Goal: Task Accomplishment & Management: Complete application form

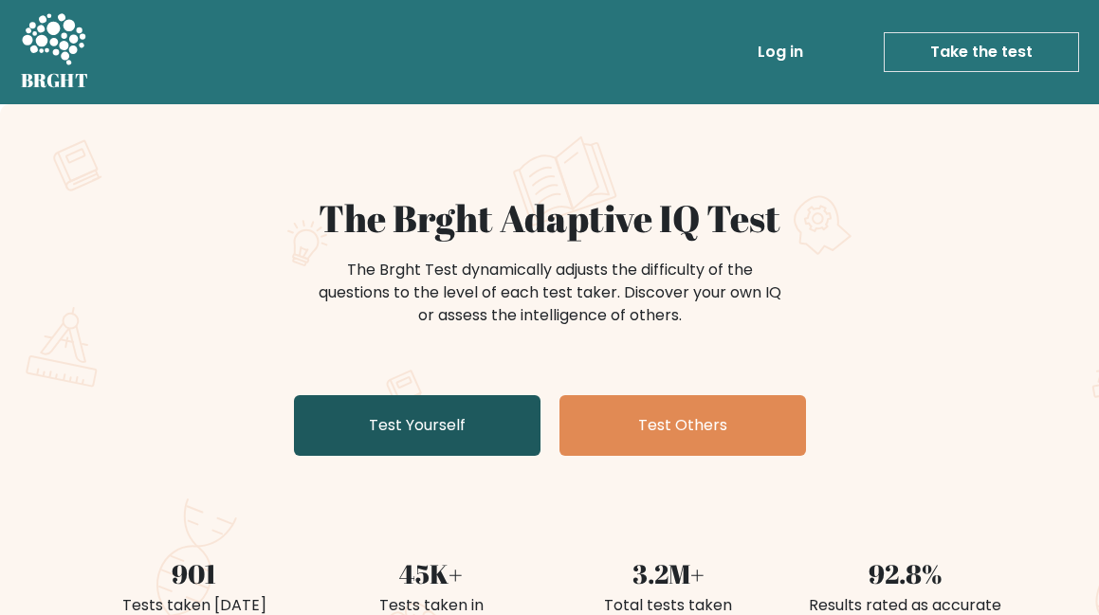
click at [405, 422] on link "Test Yourself" at bounding box center [417, 425] width 246 height 61
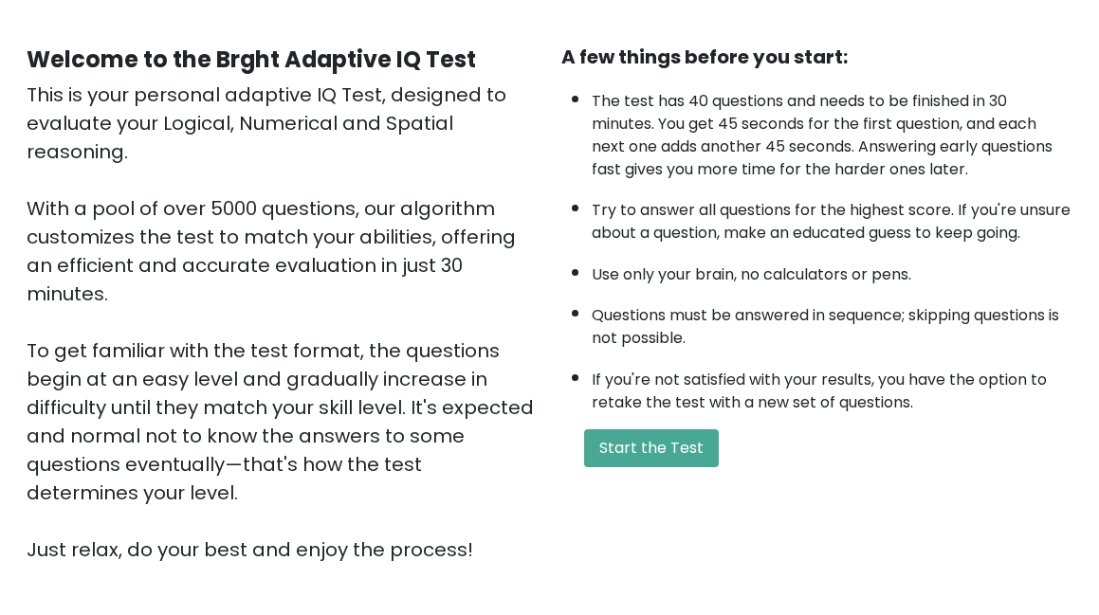
scroll to position [338, 0]
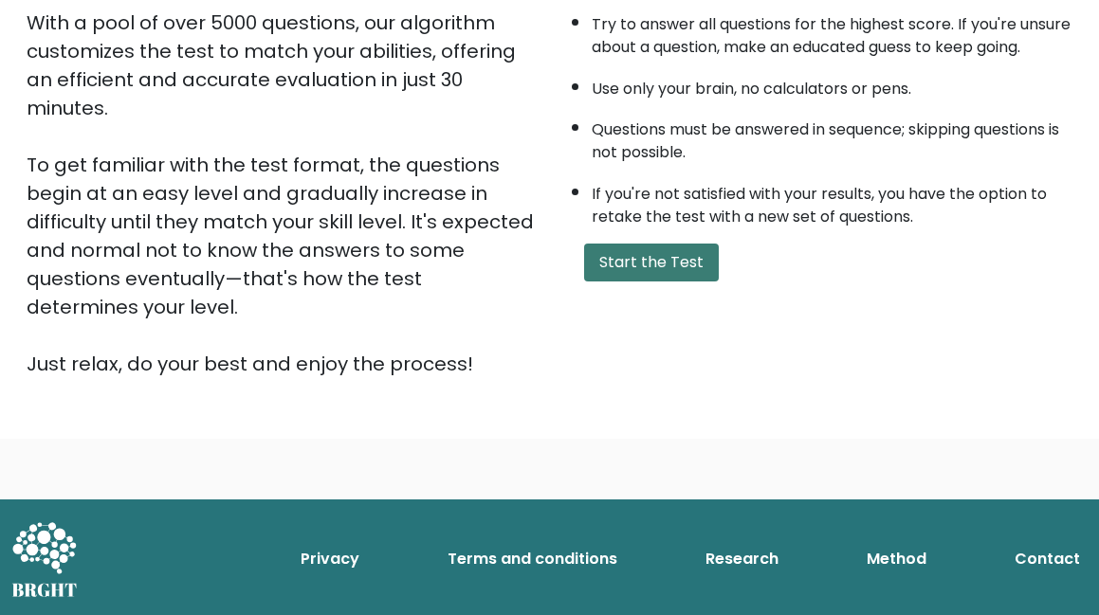
click at [616, 282] on button "Start the Test" at bounding box center [651, 263] width 135 height 38
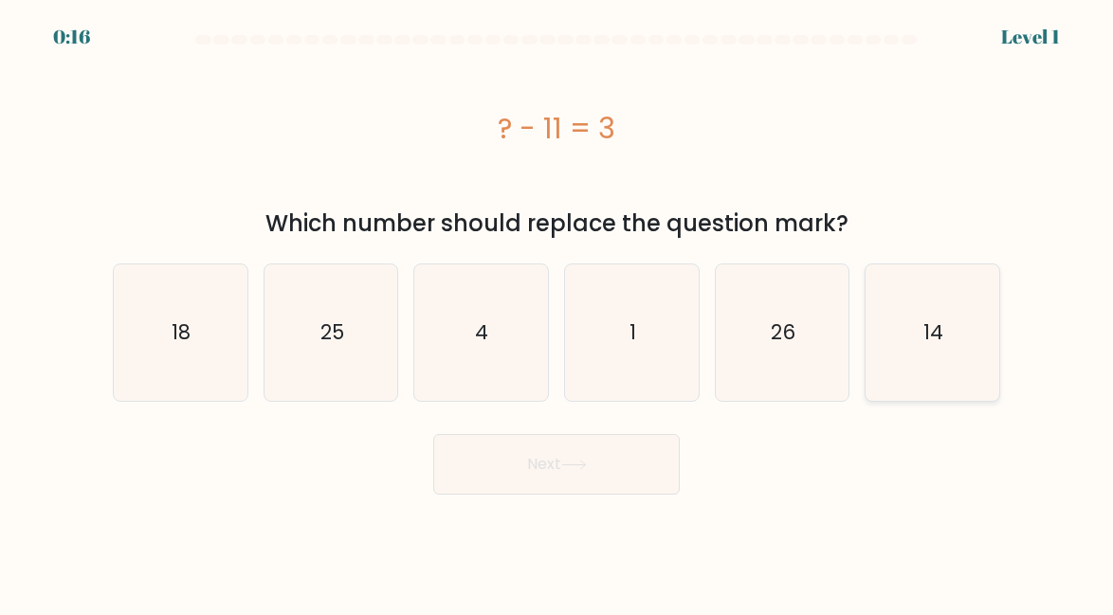
click at [944, 328] on icon "14" at bounding box center [933, 333] width 134 height 134
click at [557, 313] on input "f. 14" at bounding box center [557, 310] width 1 height 5
radio input "true"
click at [538, 463] on button "Next" at bounding box center [556, 464] width 246 height 61
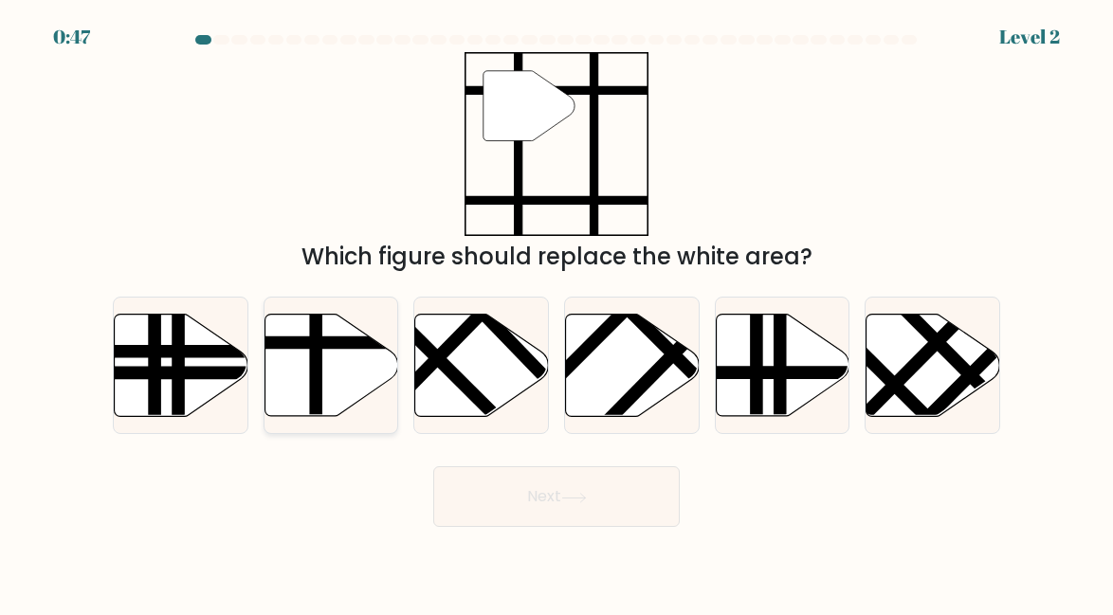
click at [316, 348] on line at bounding box center [316, 420] width 0 height 269
click at [557, 313] on input "b." at bounding box center [557, 310] width 1 height 5
radio input "true"
drag, startPoint x: 489, startPoint y: 497, endPoint x: 495, endPoint y: 481, distance: 17.1
click at [491, 494] on button "Next" at bounding box center [556, 496] width 246 height 61
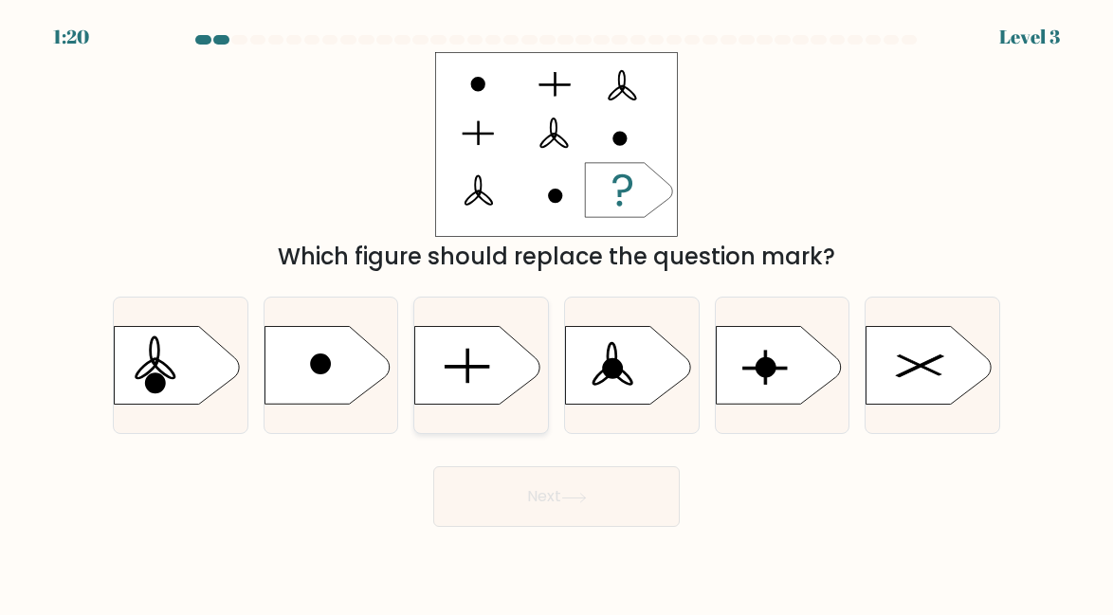
click at [477, 376] on icon at bounding box center [477, 366] width 125 height 78
click at [557, 313] on input "c." at bounding box center [557, 310] width 1 height 5
radio input "true"
click at [553, 503] on button "Next" at bounding box center [556, 496] width 246 height 61
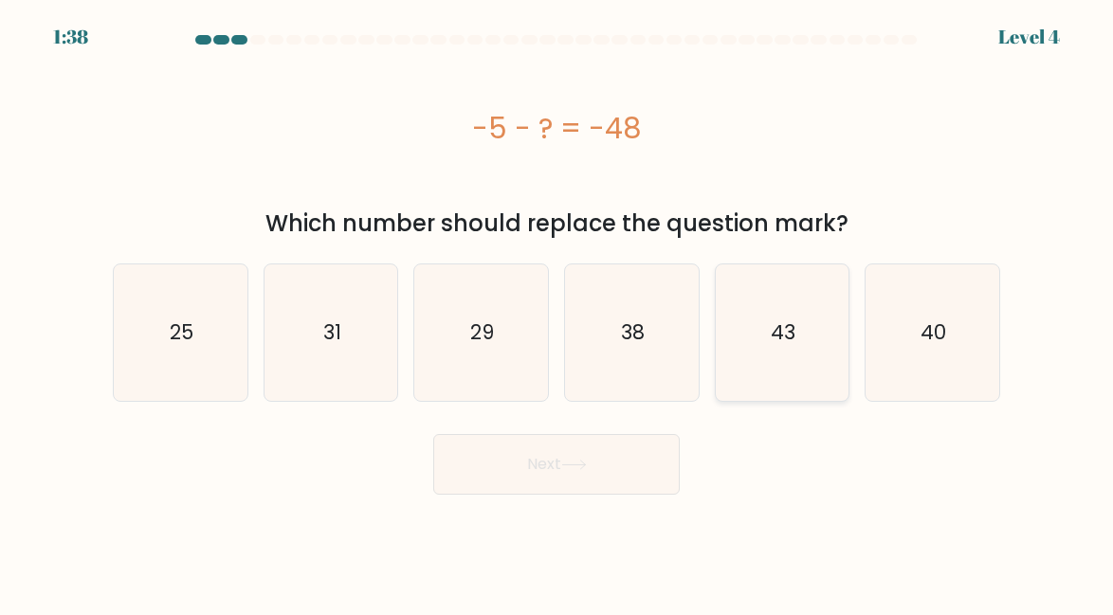
click at [772, 327] on text "43" at bounding box center [783, 332] width 25 height 27
click at [557, 313] on input "e. 43" at bounding box center [557, 310] width 1 height 5
radio input "true"
click at [539, 473] on button "Next" at bounding box center [556, 464] width 246 height 61
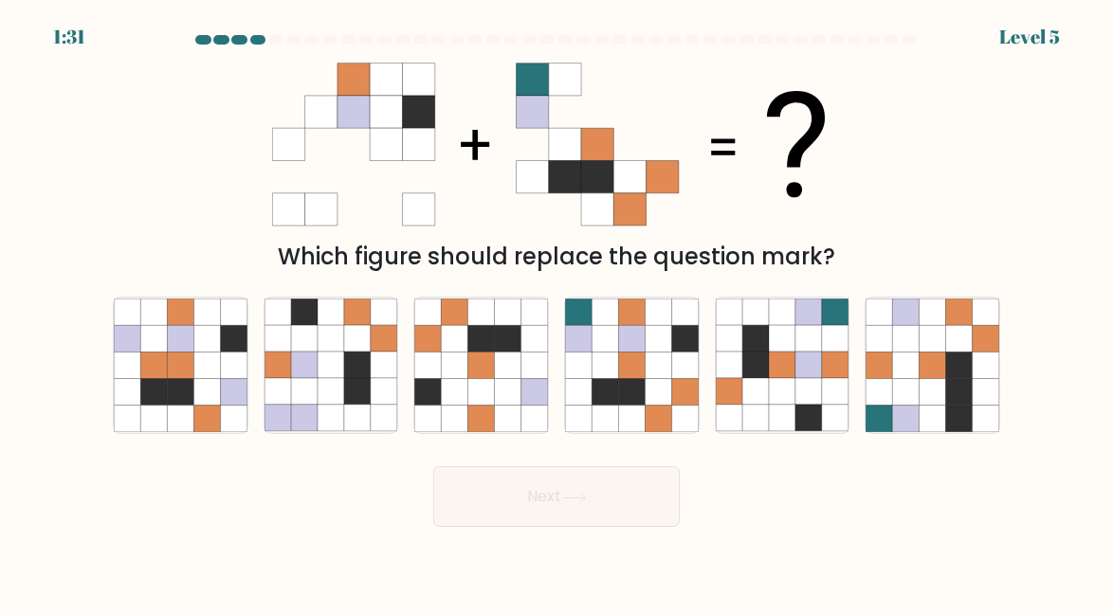
drag, startPoint x: 327, startPoint y: 366, endPoint x: 409, endPoint y: 423, distance: 99.4
click at [325, 363] on icon at bounding box center [331, 366] width 27 height 27
click at [557, 313] on input "b." at bounding box center [557, 310] width 1 height 5
radio input "true"
click at [532, 503] on button "Next" at bounding box center [556, 496] width 246 height 61
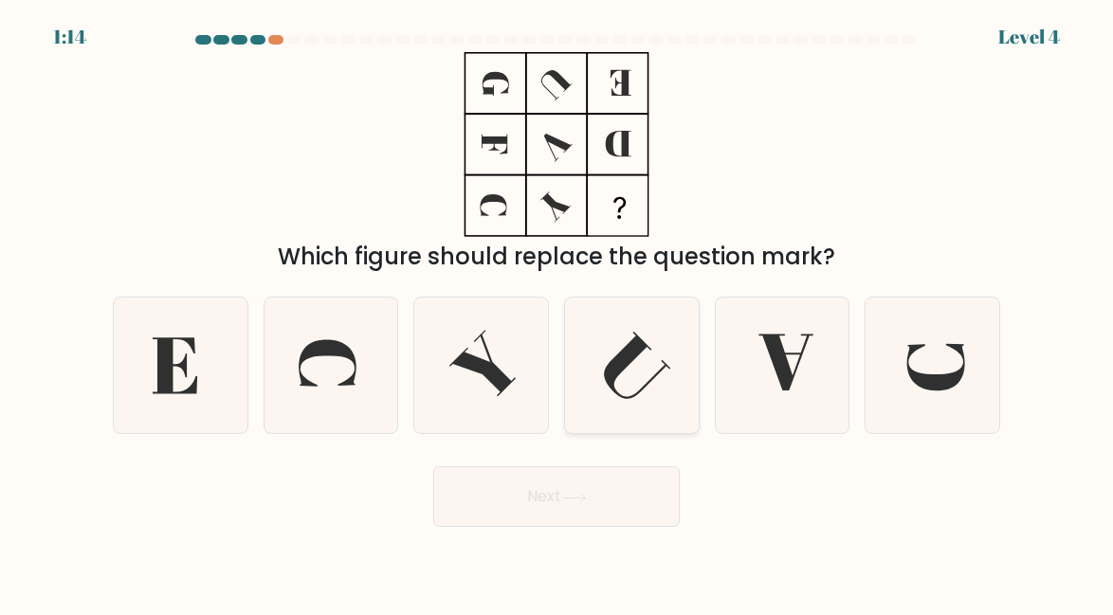
click at [629, 375] on icon at bounding box center [632, 366] width 134 height 134
click at [557, 313] on input "d." at bounding box center [557, 310] width 1 height 5
radio input "true"
click at [570, 502] on icon at bounding box center [574, 498] width 26 height 10
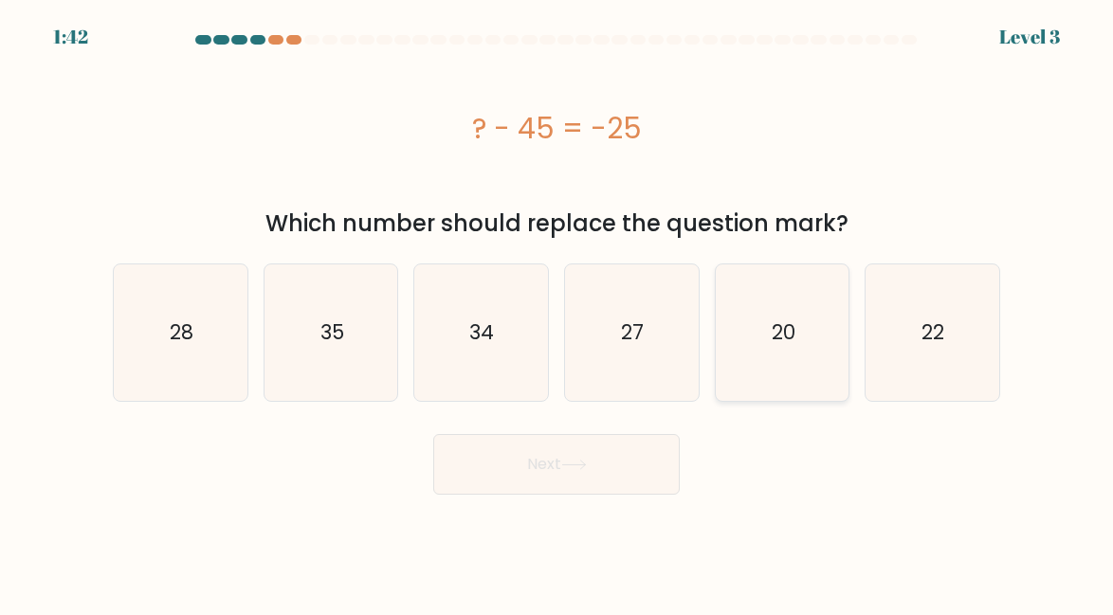
click at [779, 327] on text "20" at bounding box center [784, 332] width 24 height 27
click at [557, 313] on input "e. 20" at bounding box center [557, 310] width 1 height 5
radio input "true"
click at [551, 462] on button "Next" at bounding box center [556, 464] width 246 height 61
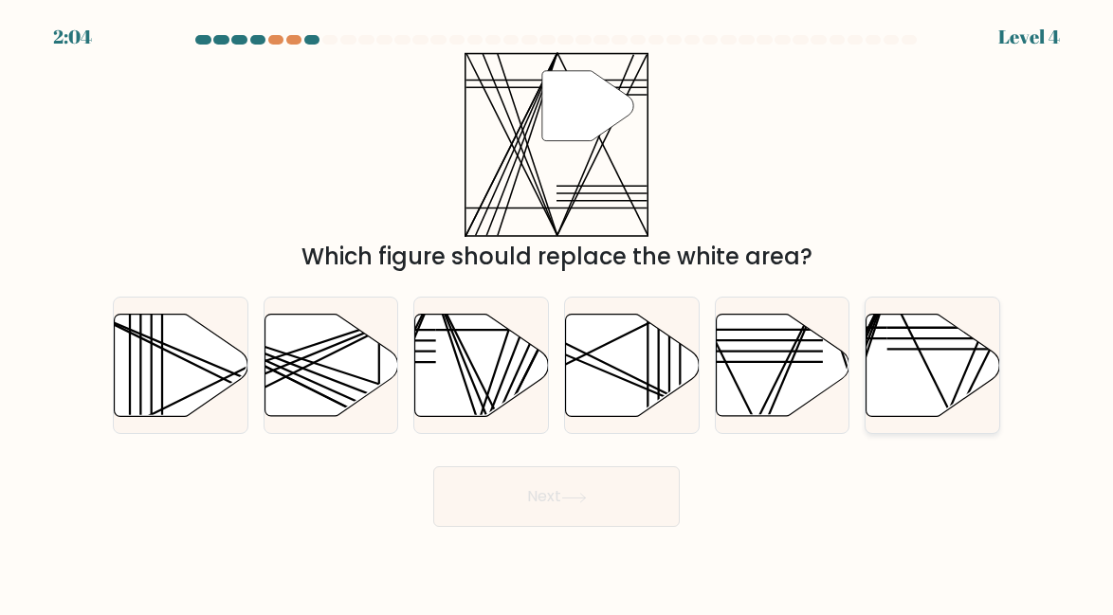
click at [908, 349] on line at bounding box center [953, 349] width 132 height 0
click at [557, 313] on input "f." at bounding box center [557, 310] width 1 height 5
radio input "true"
click at [517, 505] on button "Next" at bounding box center [556, 496] width 246 height 61
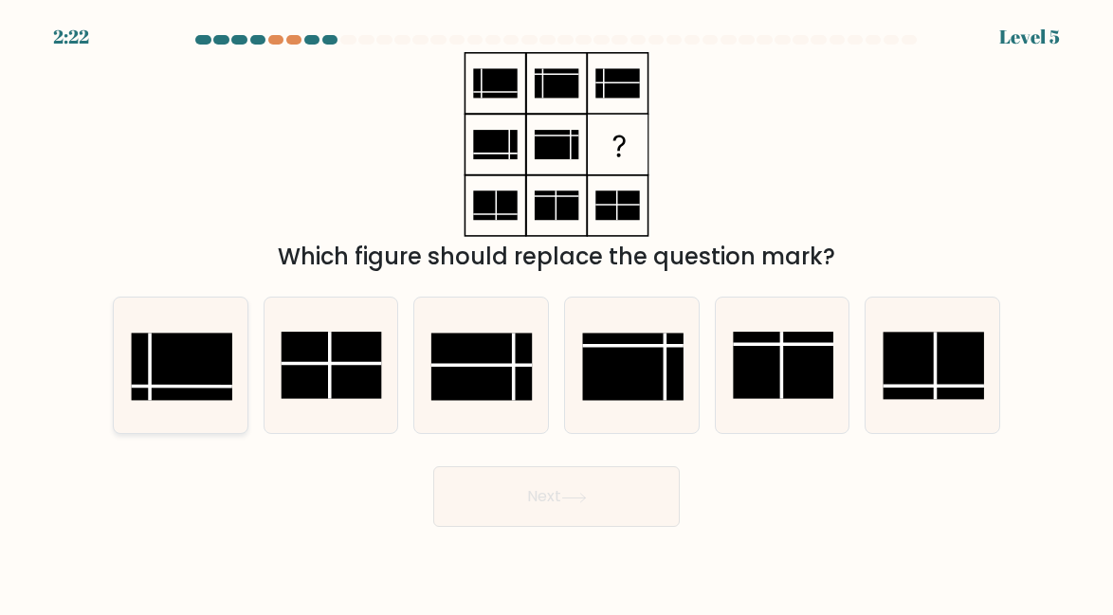
click at [196, 367] on rect at bounding box center [182, 367] width 100 height 67
click at [557, 313] on input "a." at bounding box center [557, 310] width 1 height 5
radio input "true"
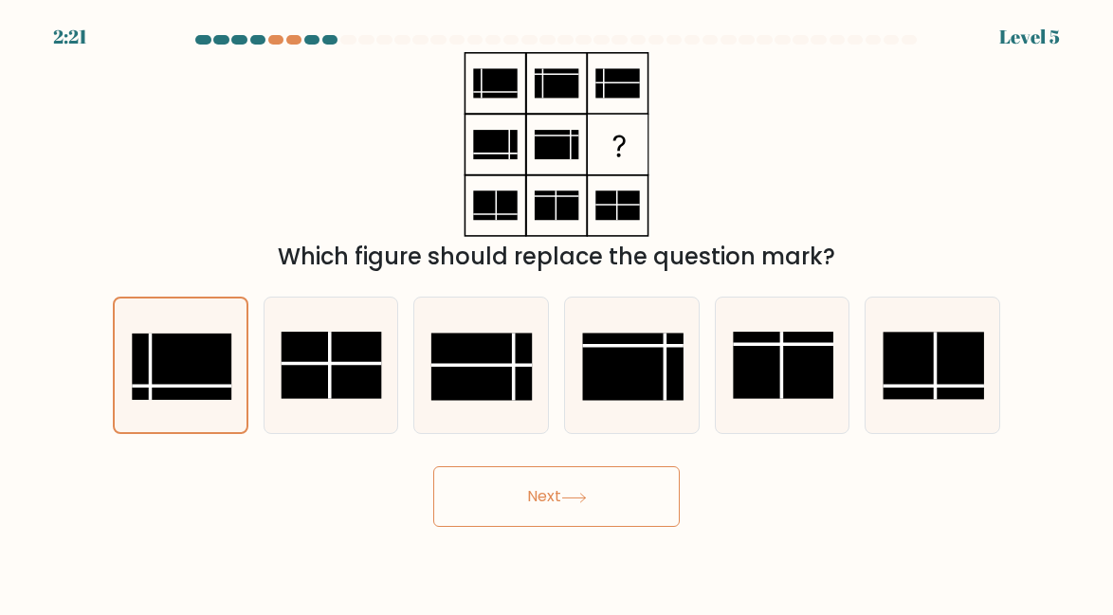
click at [506, 506] on button "Next" at bounding box center [556, 496] width 246 height 61
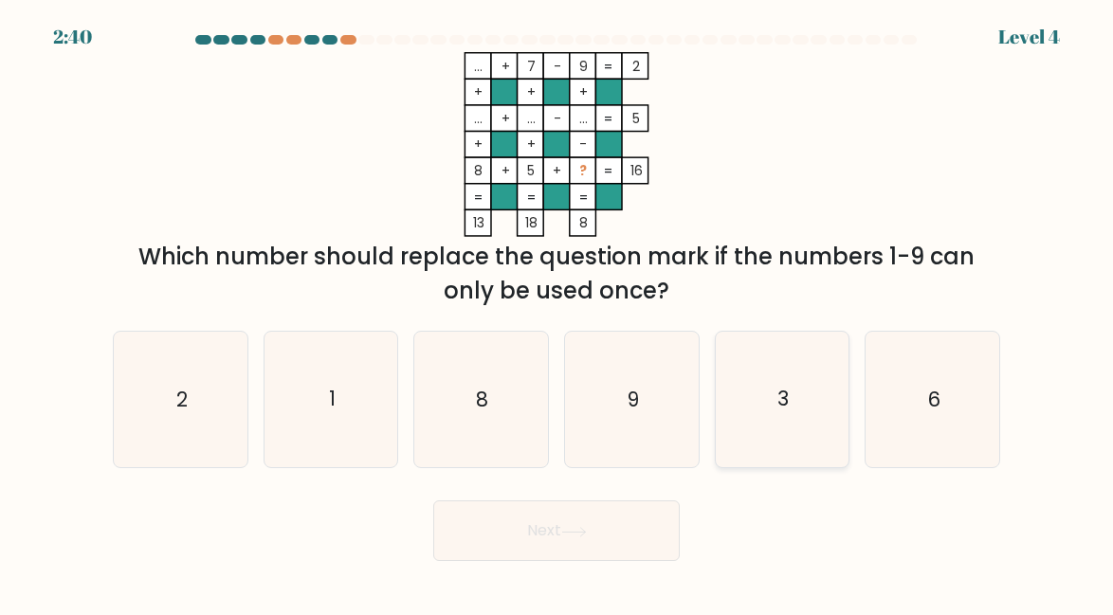
click at [772, 407] on icon "3" at bounding box center [783, 400] width 134 height 134
click at [557, 313] on input "e. 3" at bounding box center [557, 310] width 1 height 5
radio input "true"
click at [854, 527] on div "Next" at bounding box center [556, 526] width 910 height 70
click at [800, 405] on icon "3" at bounding box center [783, 400] width 132 height 132
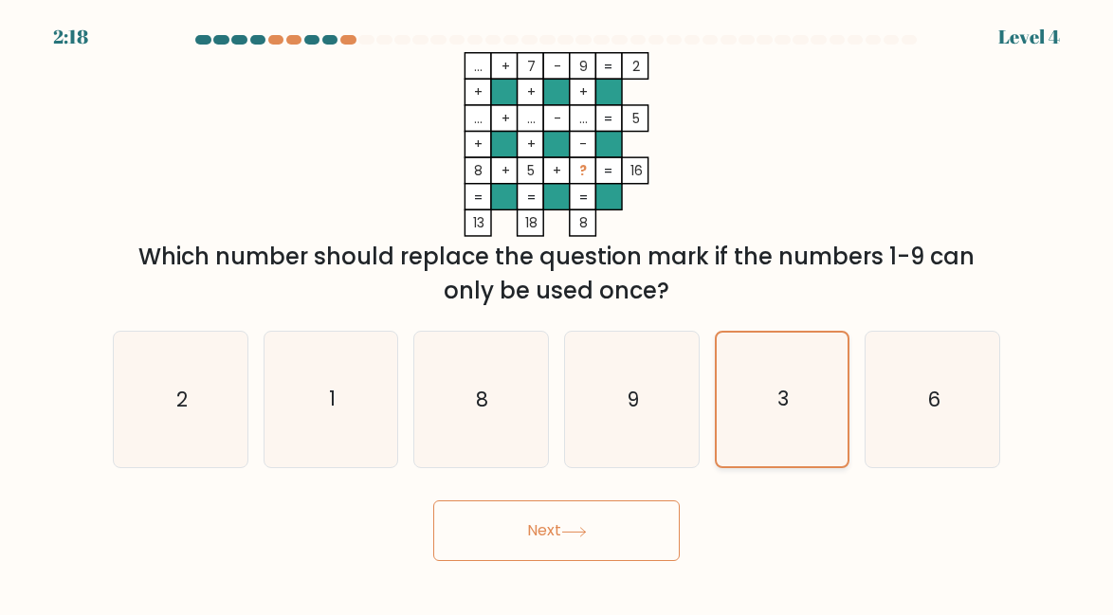
click at [557, 313] on input "e. 3" at bounding box center [557, 310] width 1 height 5
click at [512, 537] on button "Next" at bounding box center [556, 531] width 246 height 61
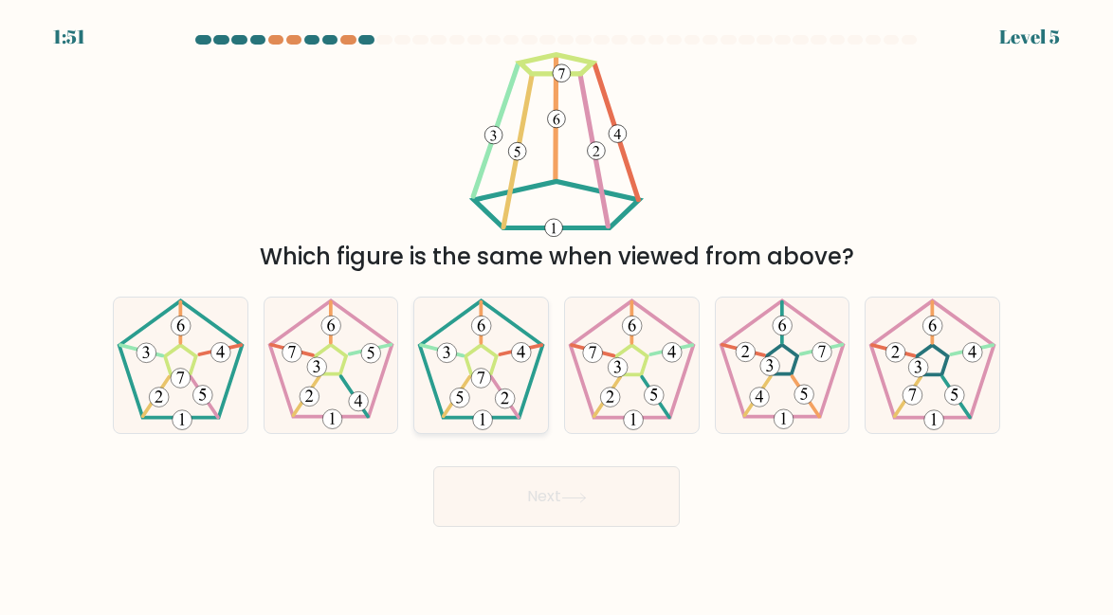
click at [498, 367] on icon at bounding box center [481, 366] width 134 height 134
click at [557, 313] on input "c." at bounding box center [557, 310] width 1 height 5
radio input "true"
click at [538, 490] on button "Next" at bounding box center [556, 496] width 246 height 61
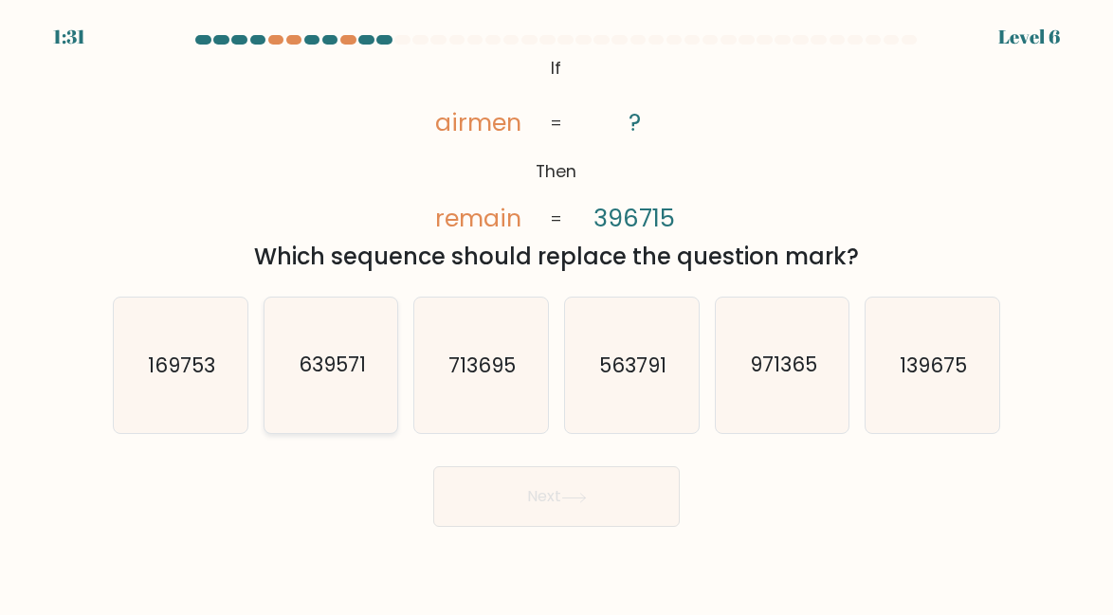
drag, startPoint x: 354, startPoint y: 356, endPoint x: 388, endPoint y: 394, distance: 51.7
click at [353, 355] on text "639571" at bounding box center [332, 365] width 67 height 27
click at [557, 313] on input "b. 639571" at bounding box center [557, 310] width 1 height 5
radio input "true"
click at [571, 501] on icon at bounding box center [574, 498] width 26 height 10
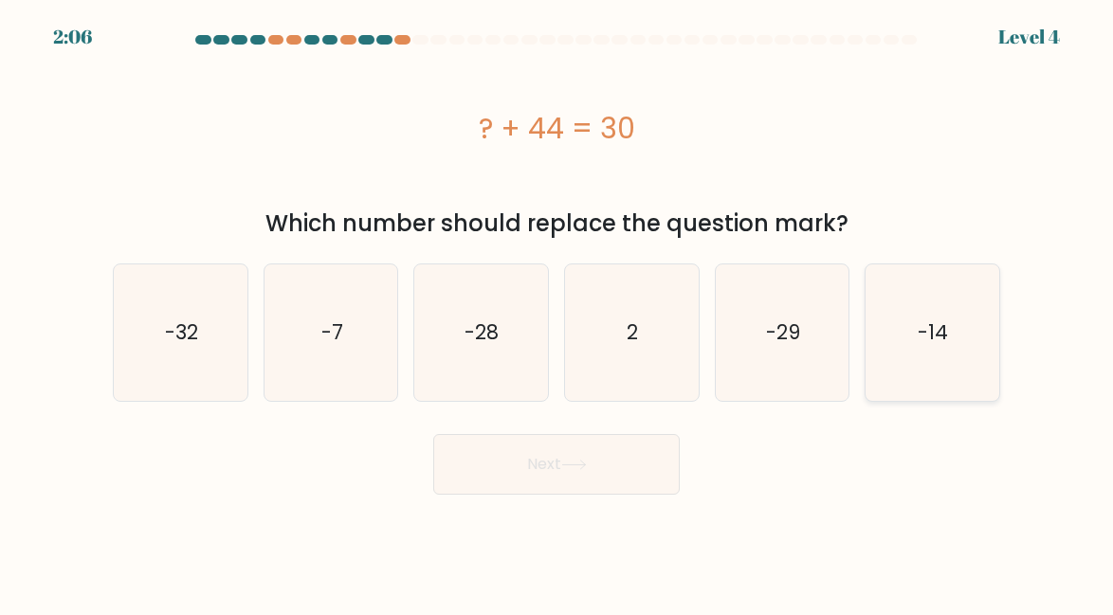
click at [931, 331] on text "-14" at bounding box center [934, 332] width 30 height 27
click at [557, 313] on input "f. -14" at bounding box center [557, 310] width 1 height 5
radio input "true"
click at [543, 470] on button "Next" at bounding box center [556, 464] width 246 height 61
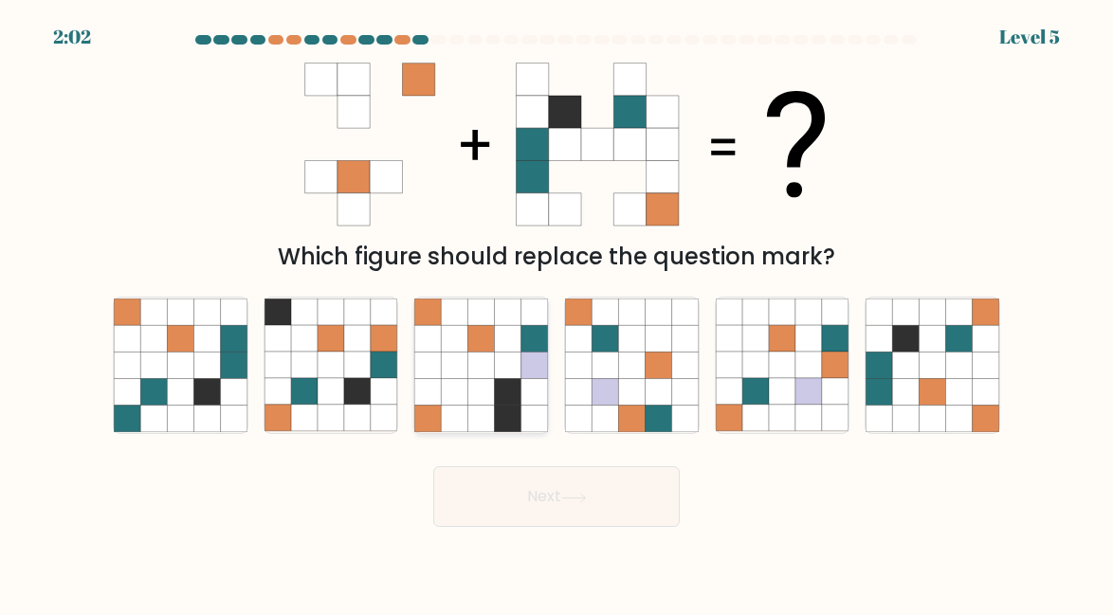
click at [488, 327] on icon at bounding box center [481, 339] width 27 height 27
click at [557, 313] on input "c." at bounding box center [557, 310] width 1 height 5
radio input "true"
click at [579, 490] on button "Next" at bounding box center [556, 496] width 246 height 61
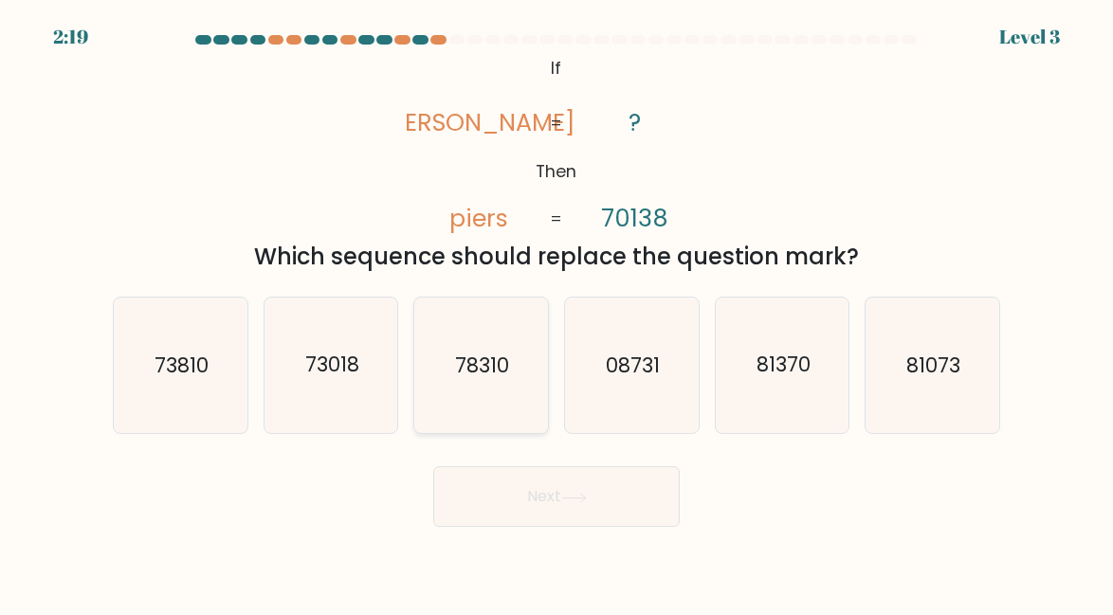
drag, startPoint x: 471, startPoint y: 361, endPoint x: 518, endPoint y: 425, distance: 78.7
click at [472, 361] on text "78310" at bounding box center [483, 365] width 54 height 27
click at [557, 313] on input "c. 78310" at bounding box center [557, 310] width 1 height 5
radio input "true"
click at [534, 499] on button "Next" at bounding box center [556, 496] width 246 height 61
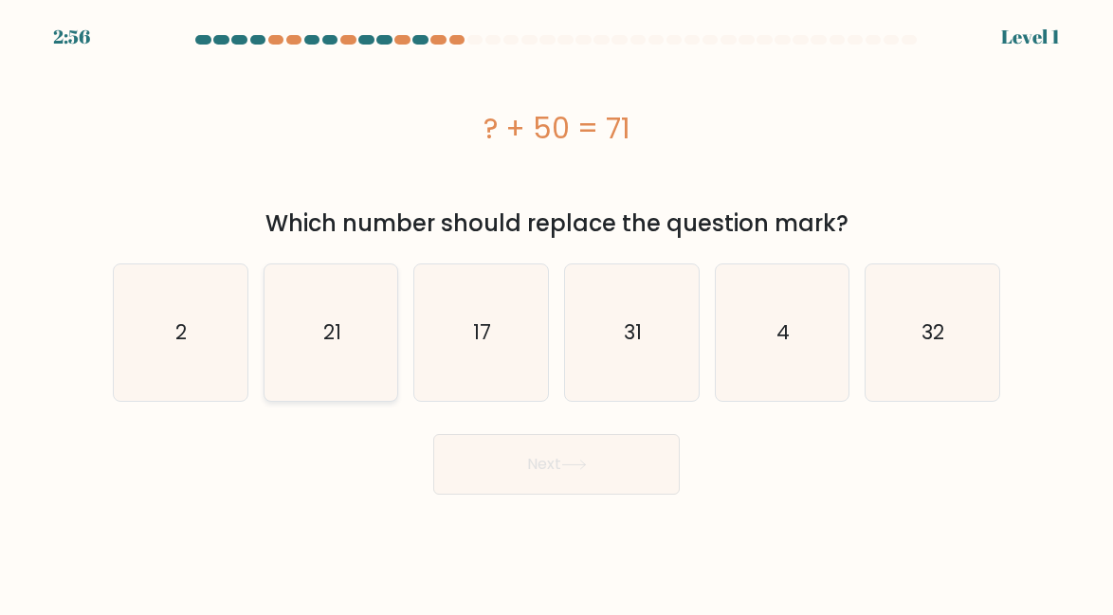
click at [344, 329] on icon "21" at bounding box center [332, 333] width 134 height 134
click at [557, 313] on input "b. 21" at bounding box center [557, 310] width 1 height 5
radio input "true"
click at [543, 465] on button "Next" at bounding box center [556, 464] width 246 height 61
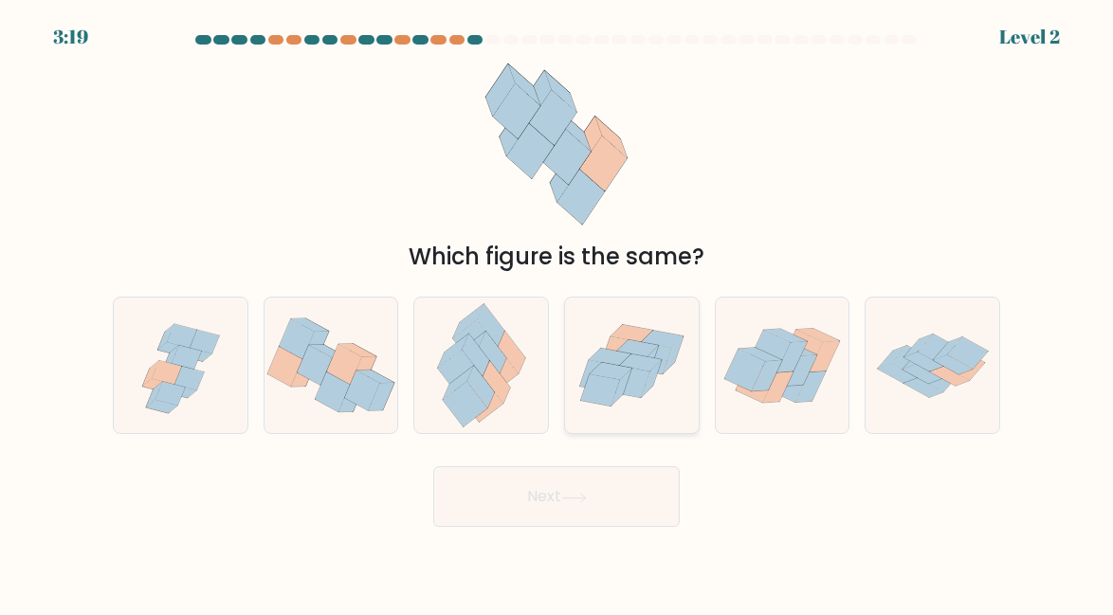
click at [613, 384] on icon at bounding box center [600, 389] width 39 height 31
click at [557, 313] on input "d." at bounding box center [557, 310] width 1 height 5
radio input "true"
click at [558, 495] on button "Next" at bounding box center [556, 496] width 246 height 61
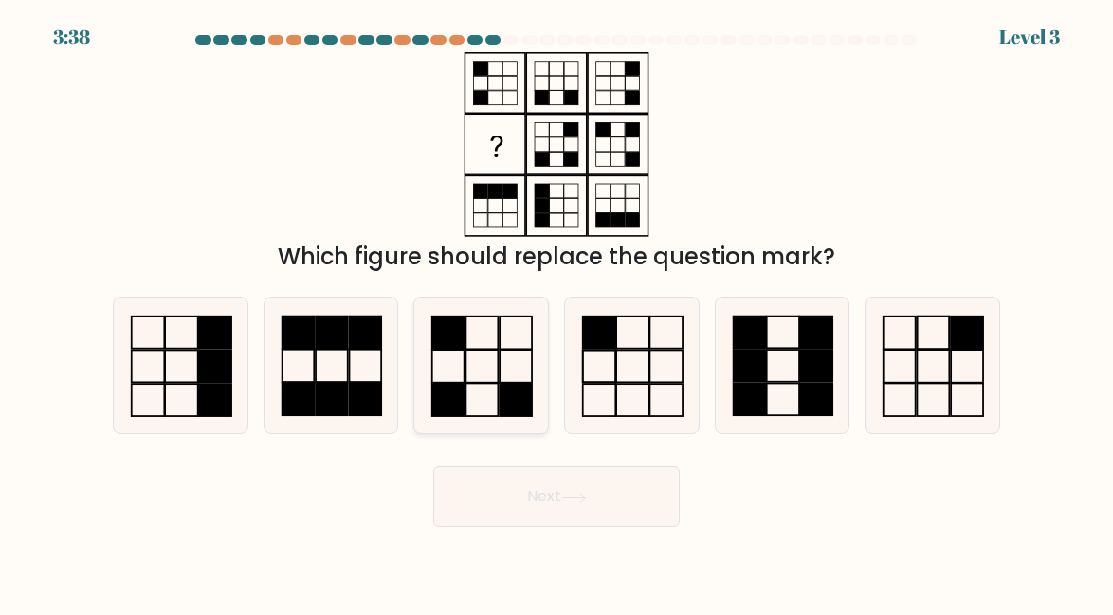
click at [481, 355] on icon at bounding box center [481, 366] width 134 height 134
click at [557, 313] on input "c." at bounding box center [557, 310] width 1 height 5
radio input "true"
click at [532, 506] on button "Next" at bounding box center [556, 496] width 246 height 61
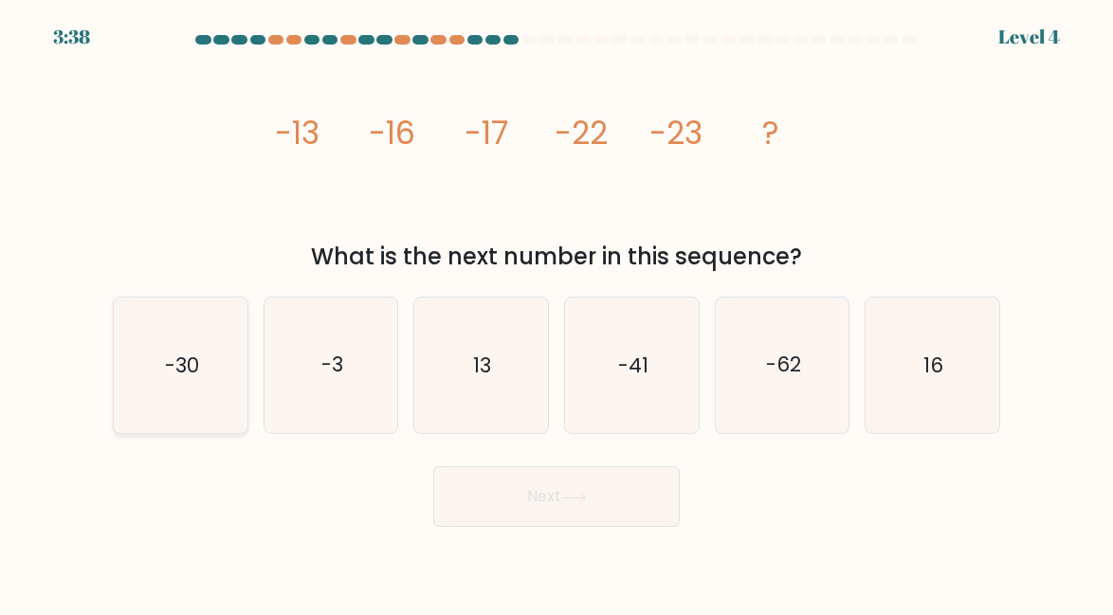
drag, startPoint x: 186, startPoint y: 357, endPoint x: 210, endPoint y: 355, distance: 23.9
click at [189, 357] on text "-30" at bounding box center [182, 365] width 34 height 27
click at [557, 313] on input "a. -30" at bounding box center [557, 310] width 1 height 5
radio input "true"
click at [520, 486] on button "Next" at bounding box center [556, 496] width 246 height 61
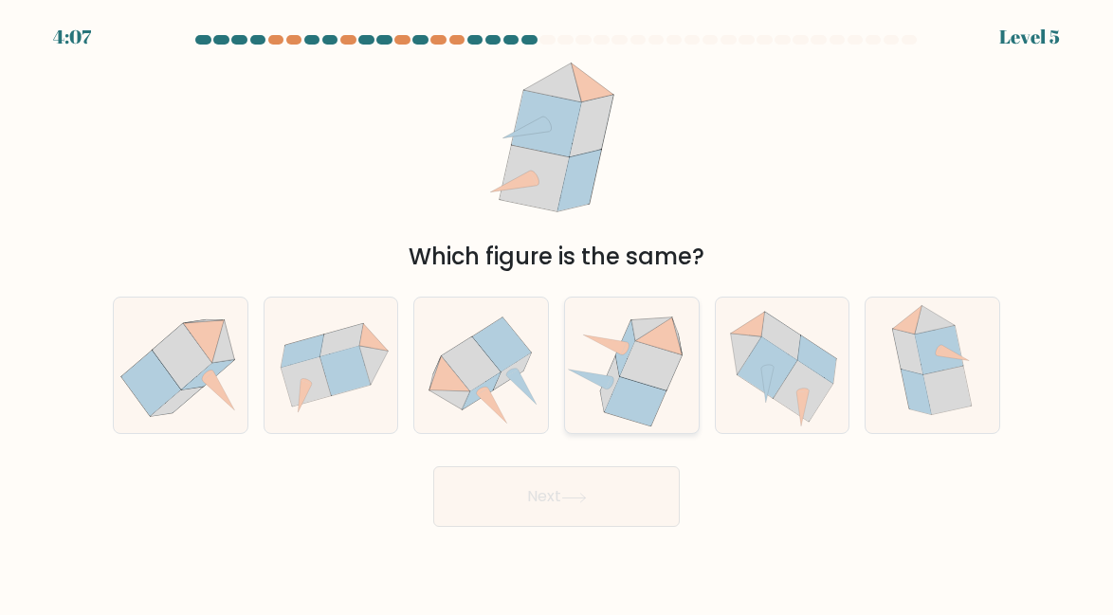
drag, startPoint x: 622, startPoint y: 363, endPoint x: 626, endPoint y: 418, distance: 55.1
click at [622, 368] on icon at bounding box center [625, 348] width 19 height 55
click at [557, 313] on input "d." at bounding box center [557, 310] width 1 height 5
radio input "true"
click at [562, 497] on button "Next" at bounding box center [556, 496] width 246 height 61
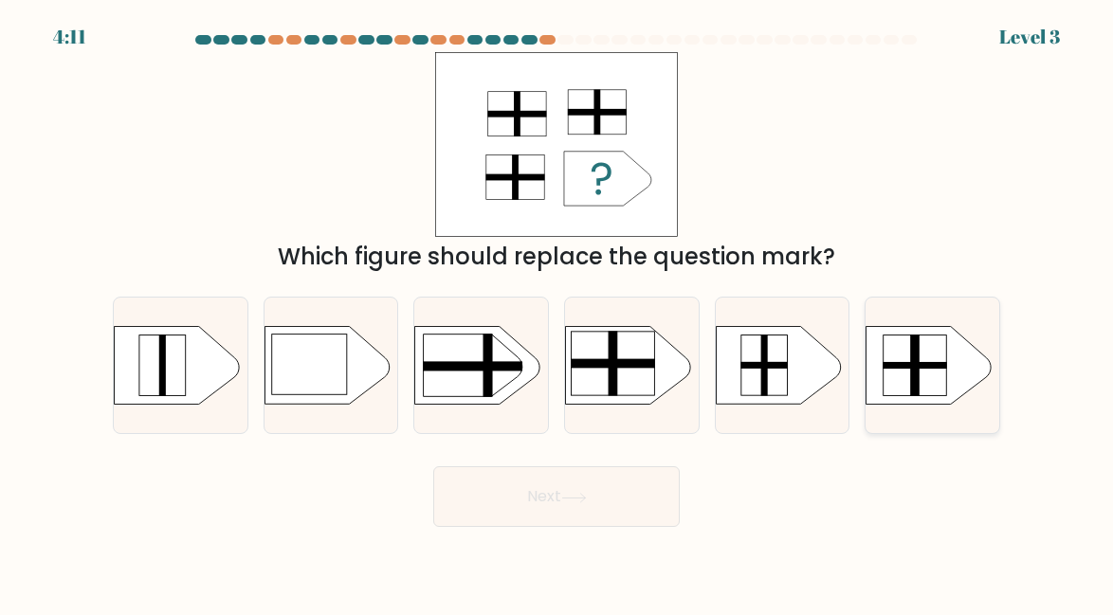
click at [919, 368] on rect at bounding box center [915, 366] width 9 height 62
click at [557, 313] on input "f." at bounding box center [557, 310] width 1 height 5
radio input "true"
click at [539, 502] on button "Next" at bounding box center [556, 496] width 246 height 61
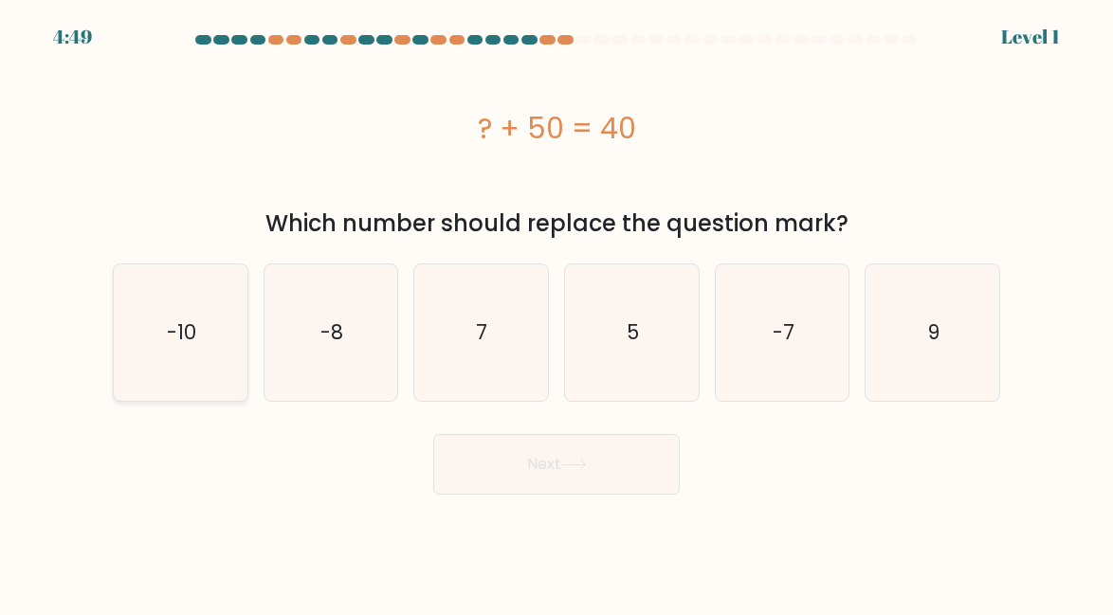
click at [182, 330] on text "-10" at bounding box center [181, 332] width 29 height 27
click at [557, 313] on input "a. -10" at bounding box center [557, 310] width 1 height 5
radio input "true"
click at [528, 458] on button "Next" at bounding box center [556, 464] width 246 height 61
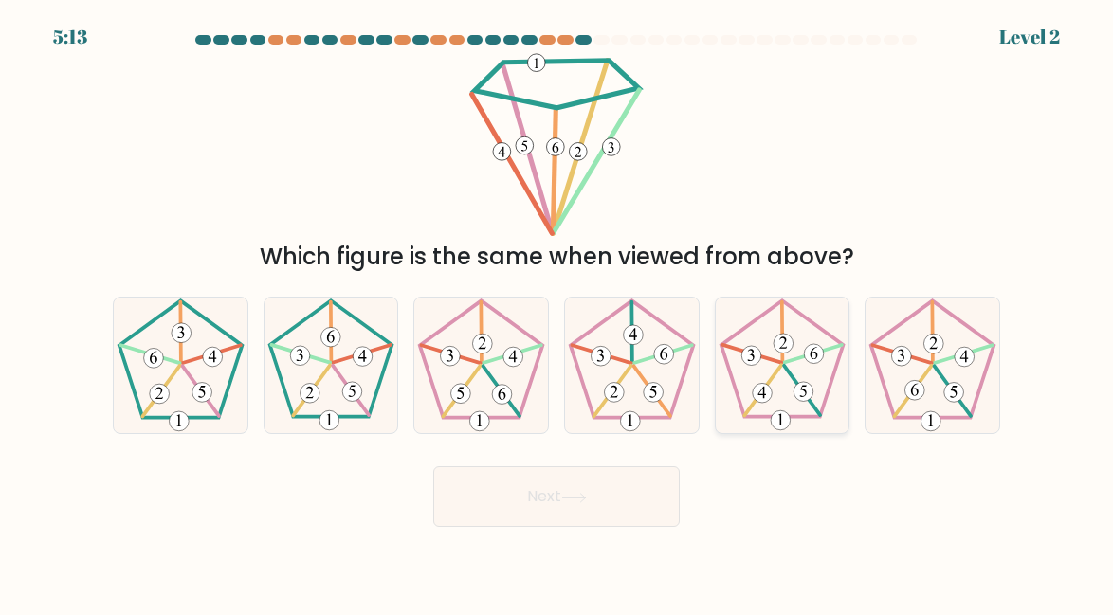
drag, startPoint x: 778, startPoint y: 352, endPoint x: 755, endPoint y: 434, distance: 85.8
click at [782, 352] on 645 at bounding box center [784, 345] width 20 height 20
click at [557, 313] on input "e." at bounding box center [557, 310] width 1 height 5
radio input "true"
click at [551, 496] on button "Next" at bounding box center [556, 496] width 246 height 61
